Goal: Transaction & Acquisition: Obtain resource

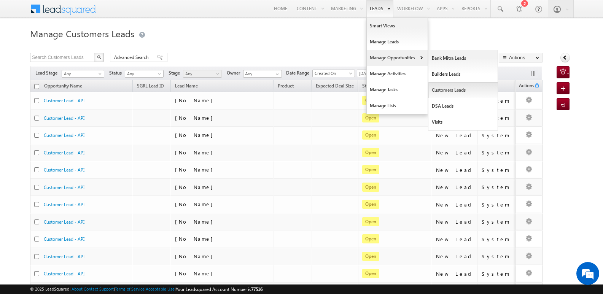
click at [449, 85] on link "Customers Leads" at bounding box center [463, 90] width 70 height 16
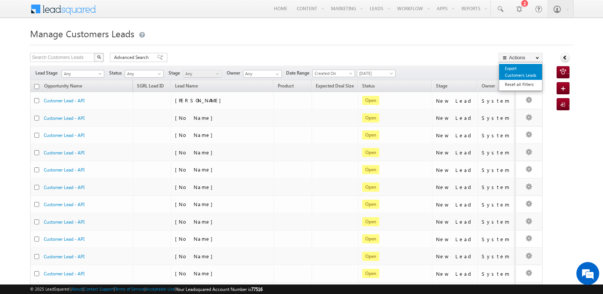
click at [510, 75] on link "Export Customers Leads" at bounding box center [520, 72] width 43 height 16
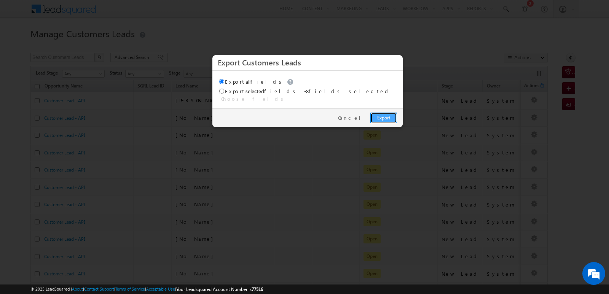
click at [391, 113] on link "Export" at bounding box center [383, 118] width 27 height 11
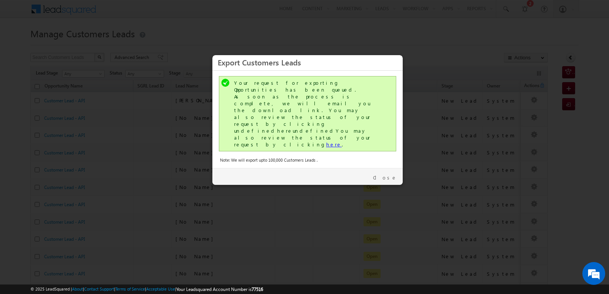
click at [326, 141] on link "here" at bounding box center [334, 144] width 16 height 6
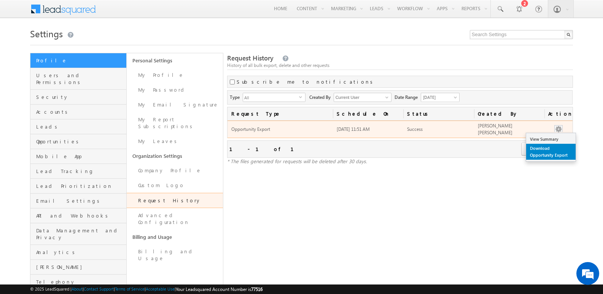
click at [544, 152] on link "Download Opportunity Export" at bounding box center [550, 152] width 49 height 16
